Goal: Task Accomplishment & Management: Manage account settings

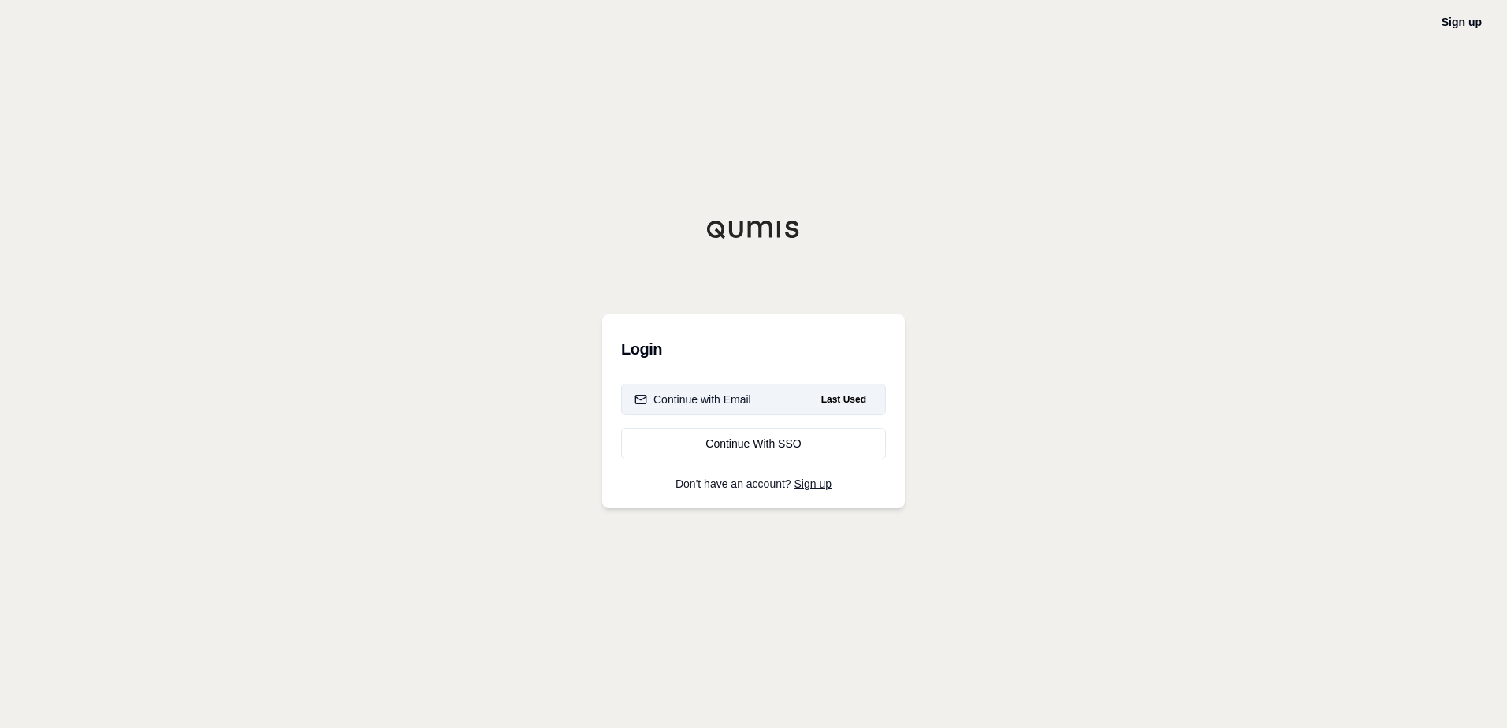
click at [756, 404] on button "Continue with Email Last Used" at bounding box center [753, 400] width 265 height 32
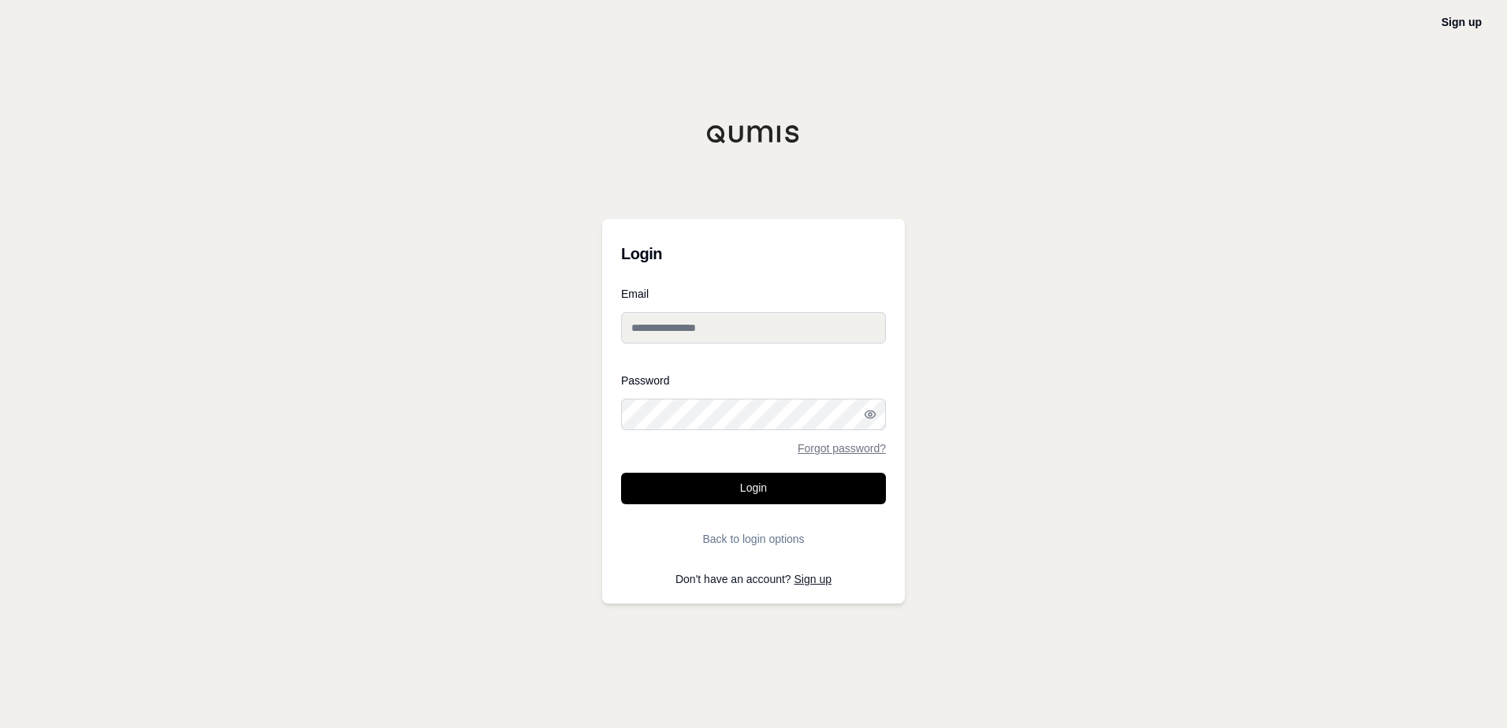
type input "**********"
click at [761, 494] on button "Login" at bounding box center [753, 489] width 265 height 32
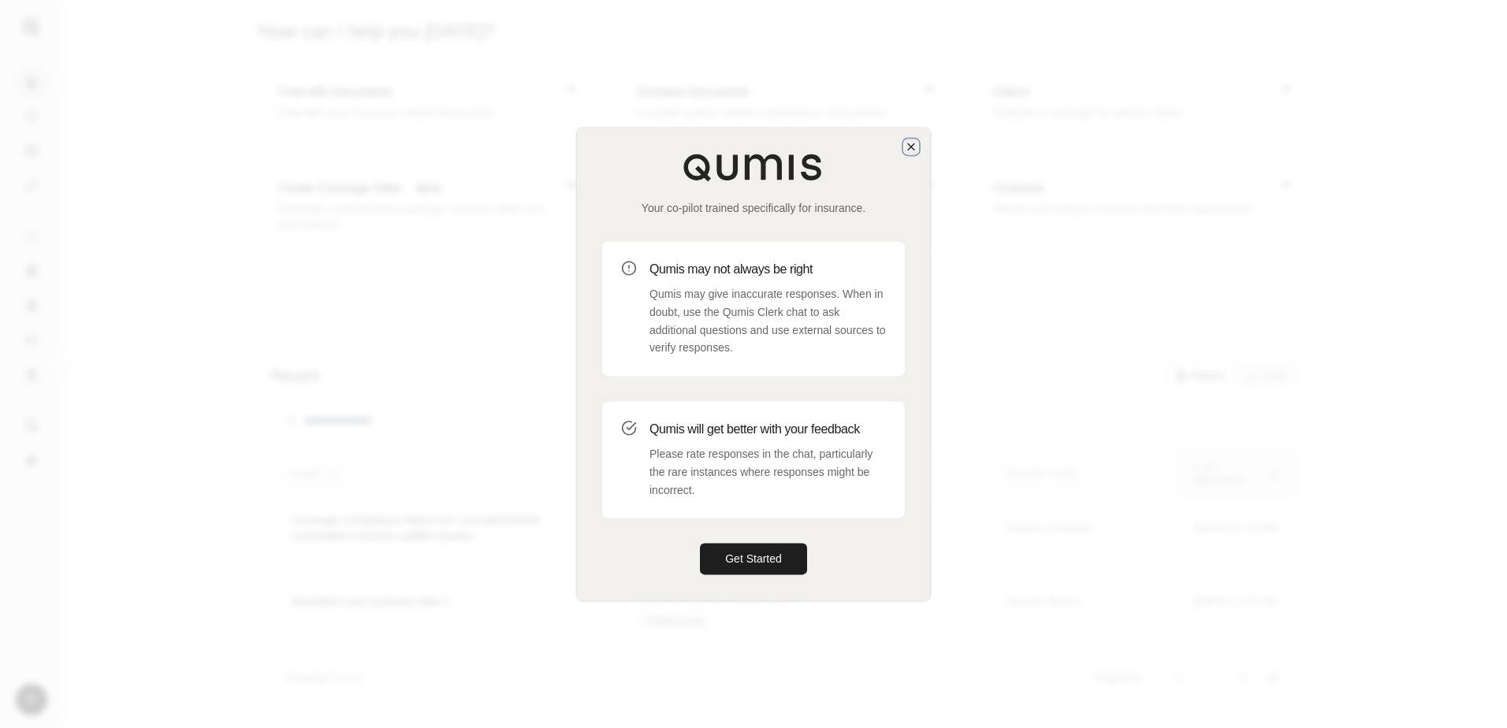
click at [908, 148] on icon "button" at bounding box center [911, 146] width 13 height 13
